Goal: Navigation & Orientation: Understand site structure

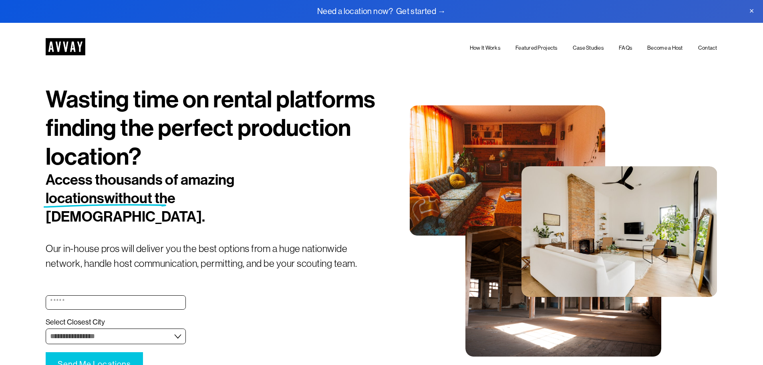
click at [498, 48] on link "How It Works" at bounding box center [485, 47] width 30 height 9
click at [536, 47] on link "Featured Projects" at bounding box center [537, 47] width 42 height 9
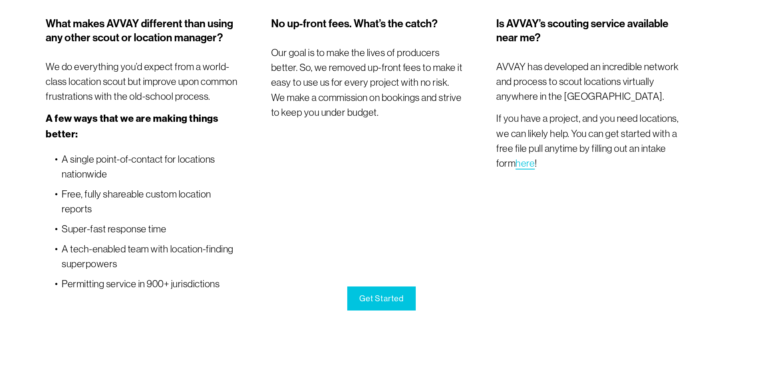
scroll to position [3004, 0]
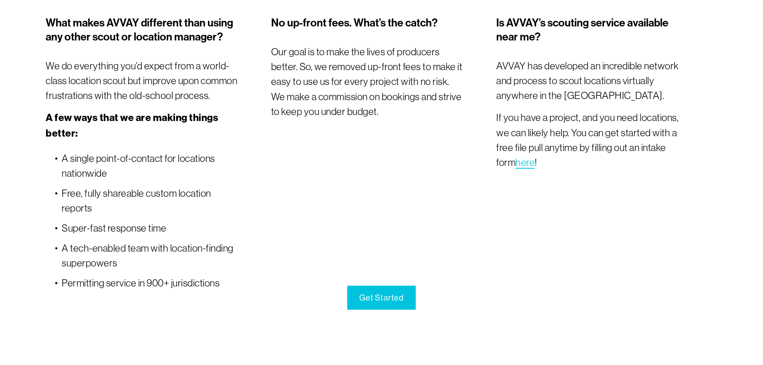
click at [373, 310] on link "Get Started" at bounding box center [381, 298] width 68 height 24
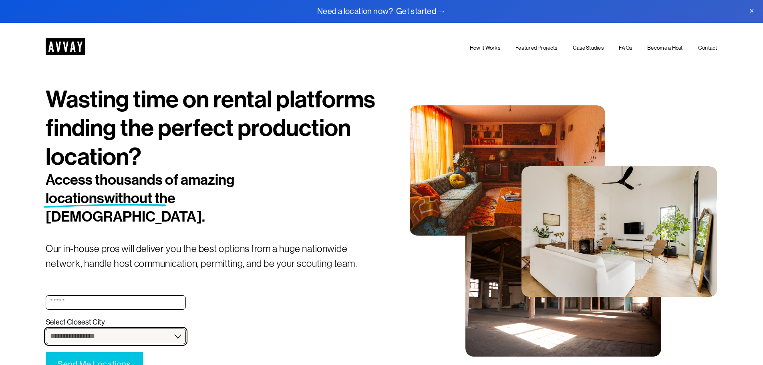
click at [137, 329] on select "**********" at bounding box center [116, 337] width 140 height 16
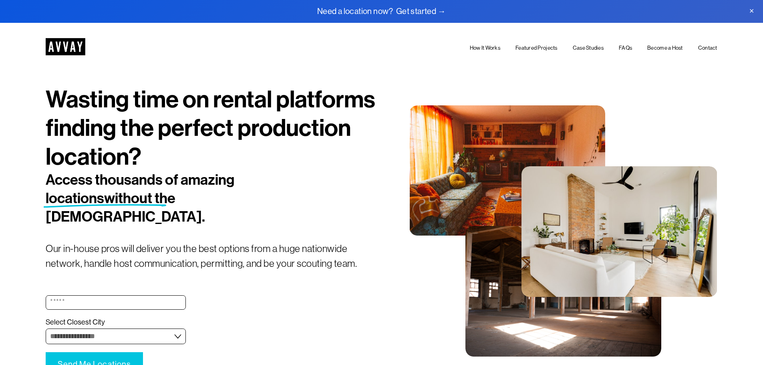
click at [46, 42] on img at bounding box center [66, 46] width 40 height 17
click at [662, 48] on link "Become a Host" at bounding box center [666, 47] width 36 height 9
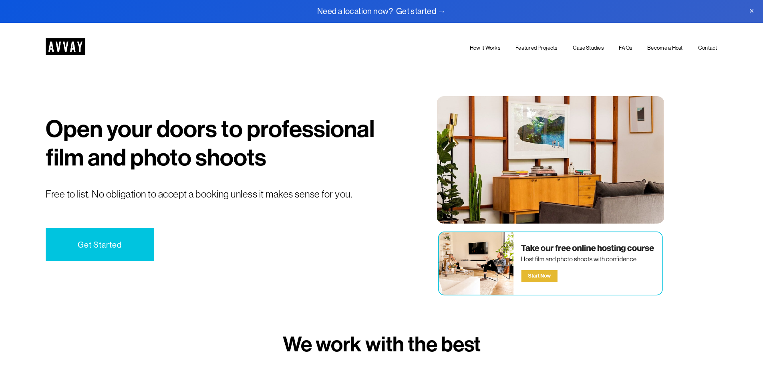
click at [74, 50] on img at bounding box center [66, 46] width 40 height 17
